Goal: Find specific page/section: Find specific page/section

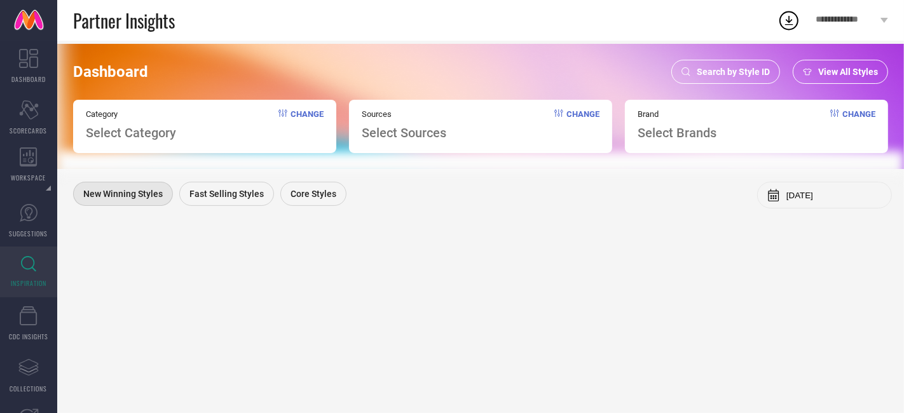
click at [740, 75] on span "Search by Style ID" at bounding box center [732, 72] width 73 height 10
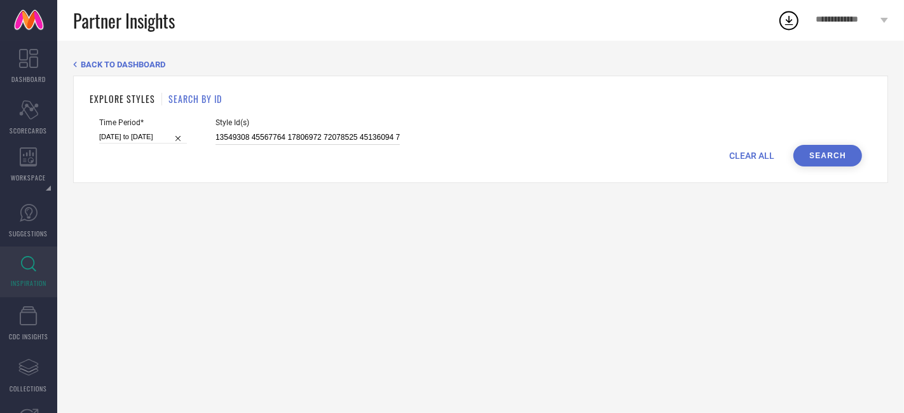
click at [308, 139] on input at bounding box center [307, 137] width 184 height 15
paste input "29762908 34772604 27838592 29795328 34772598 34772613 27838612 34772609 3313681…"
type input "29762908 34772604 27838592 29795328 34772598 34772613 27838612 34772609 3313681…"
select select "4"
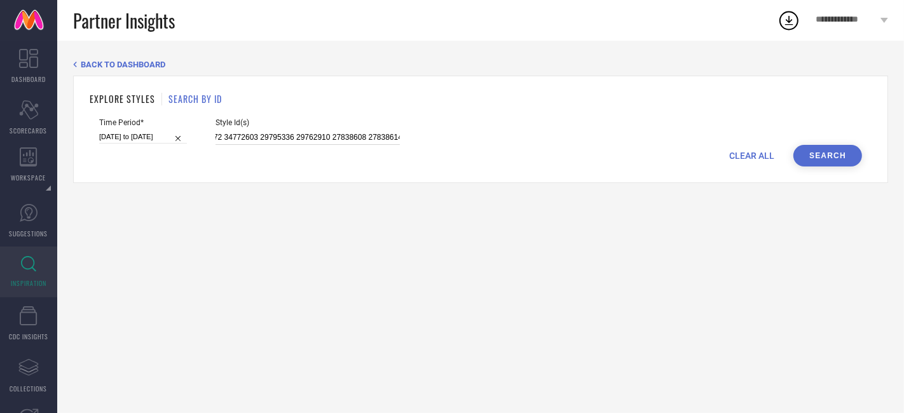
select select "2025"
select select "5"
select select "2025"
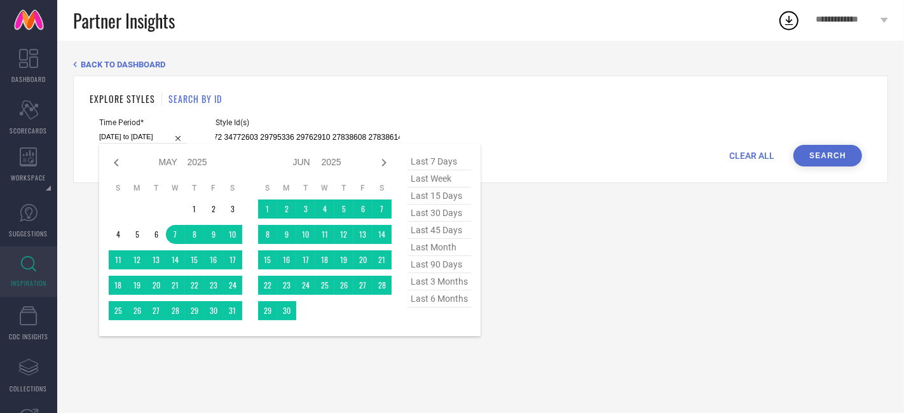
click at [142, 134] on input "[DATE] to [DATE]" at bounding box center [143, 136] width 88 height 13
type input "29762908 34772604 27838592 29795328 34772598 34772613 27838612 34772609 3313681…"
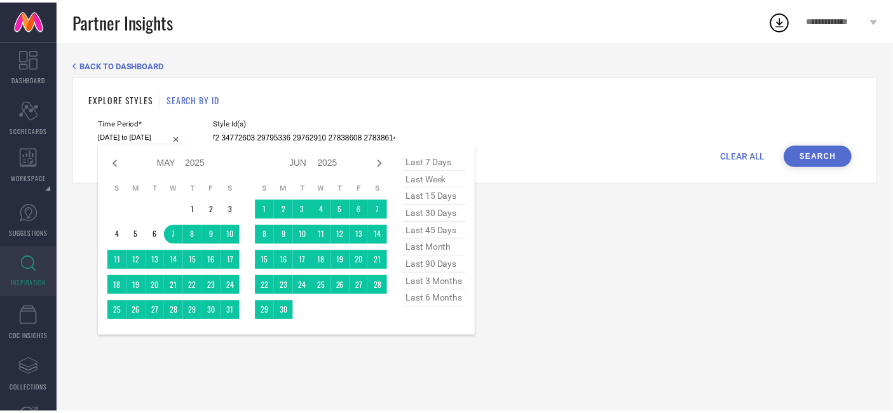
scroll to position [0, 0]
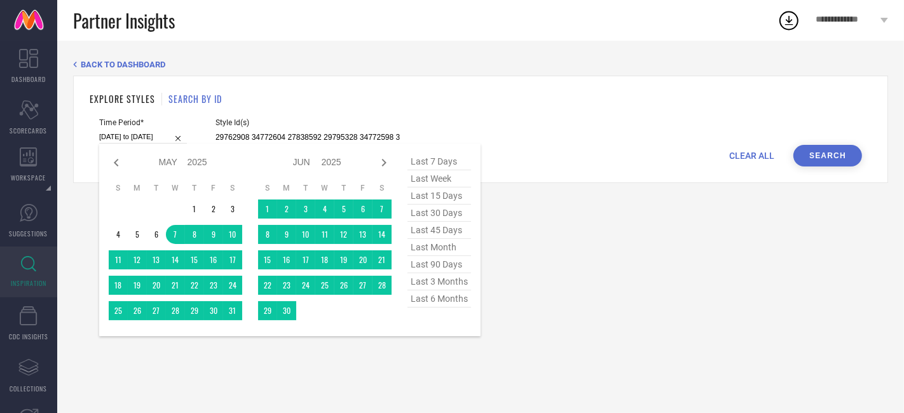
click at [443, 299] on span "last 6 months" at bounding box center [439, 298] width 64 height 17
type input "[DATE] to [DATE]"
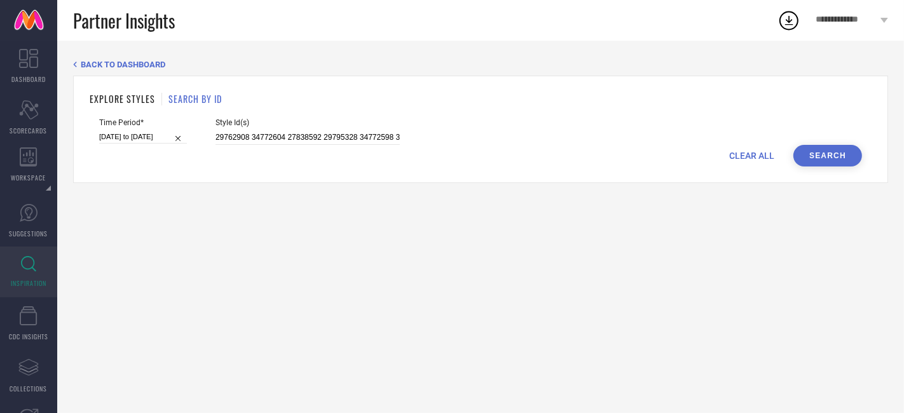
click at [822, 156] on button "Search" at bounding box center [827, 156] width 69 height 22
